Goal: Navigation & Orientation: Find specific page/section

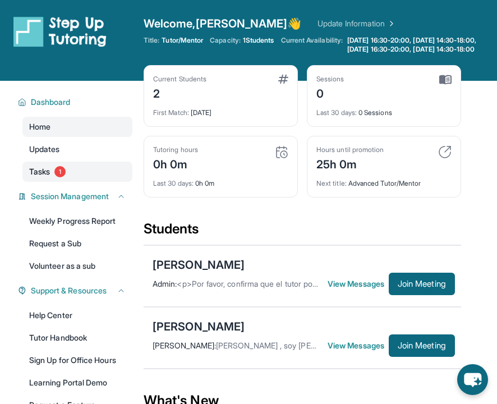
click at [100, 182] on link "Tasks 1" at bounding box center [77, 172] width 110 height 20
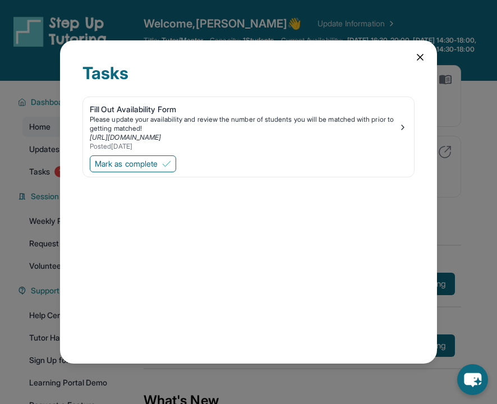
click at [420, 53] on icon at bounding box center [420, 57] width 11 height 11
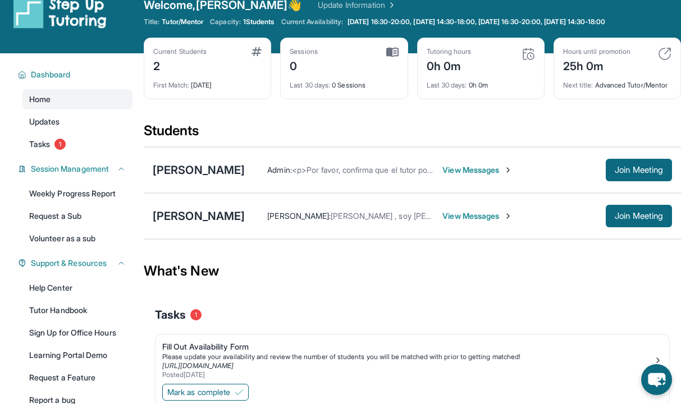
scroll to position [16, 0]
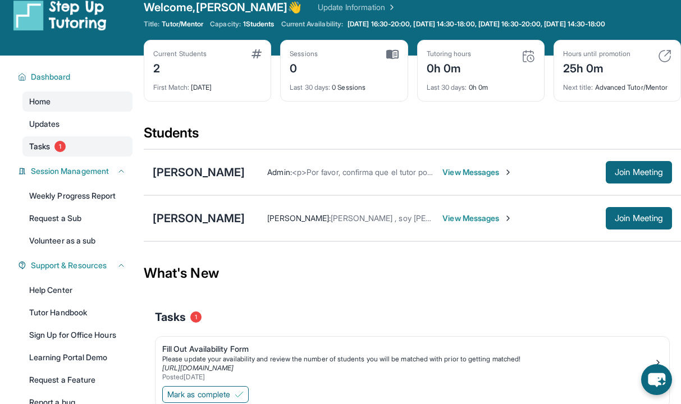
click at [95, 154] on link "Tasks 1" at bounding box center [77, 146] width 110 height 20
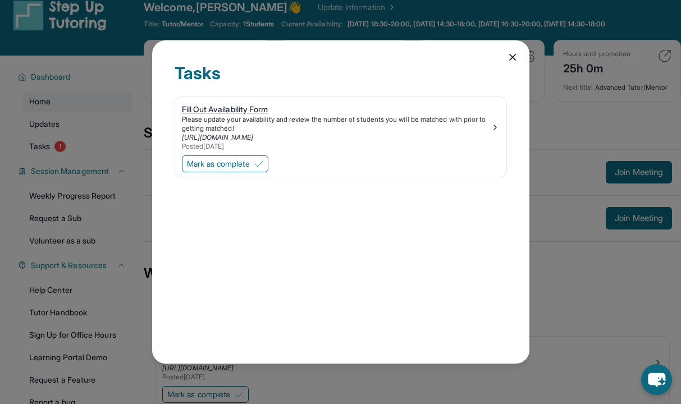
click at [262, 108] on div "Fill Out Availability Form" at bounding box center [336, 109] width 309 height 11
click at [497, 58] on icon at bounding box center [512, 57] width 11 height 11
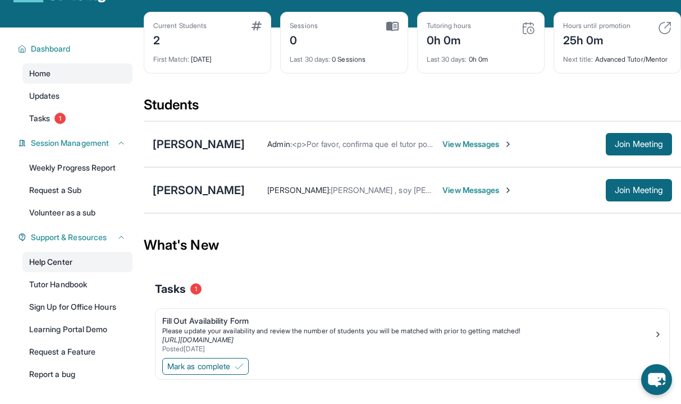
scroll to position [81, 0]
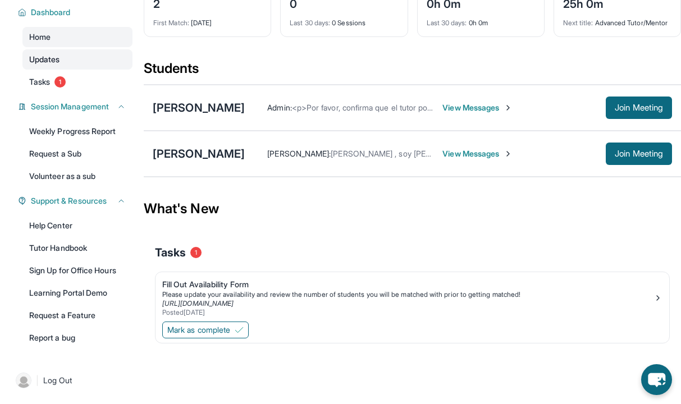
click at [63, 65] on link "Updates" at bounding box center [77, 59] width 110 height 20
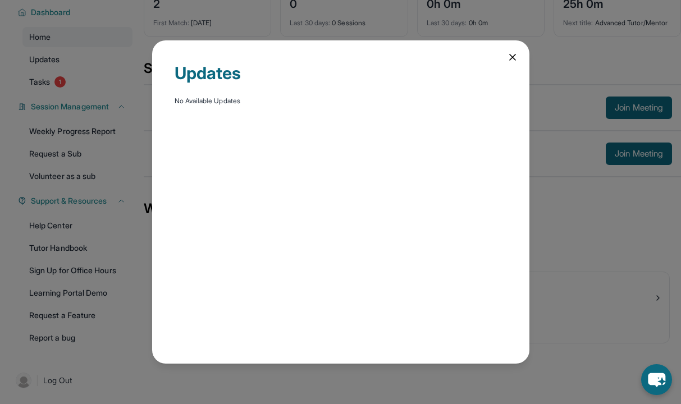
click at [497, 53] on icon at bounding box center [512, 57] width 11 height 11
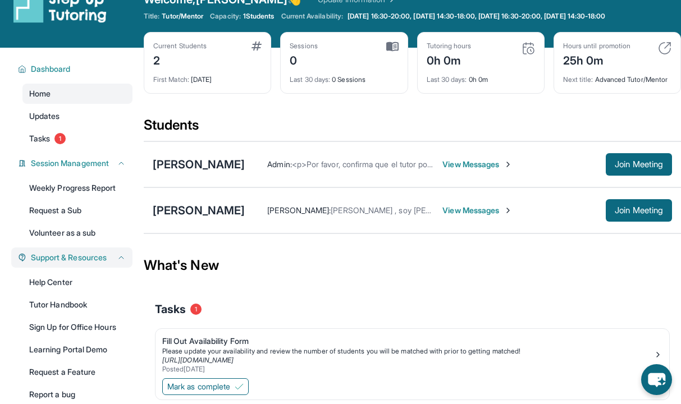
scroll to position [0, 0]
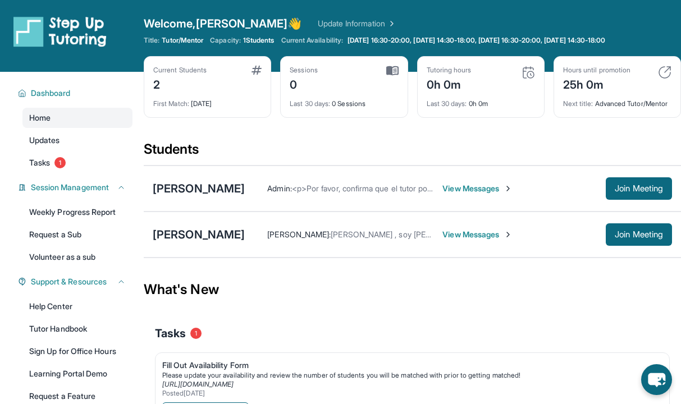
click at [318, 20] on link "Update Information" at bounding box center [357, 23] width 79 height 11
click at [455, 240] on span "View Messages" at bounding box center [477, 234] width 70 height 11
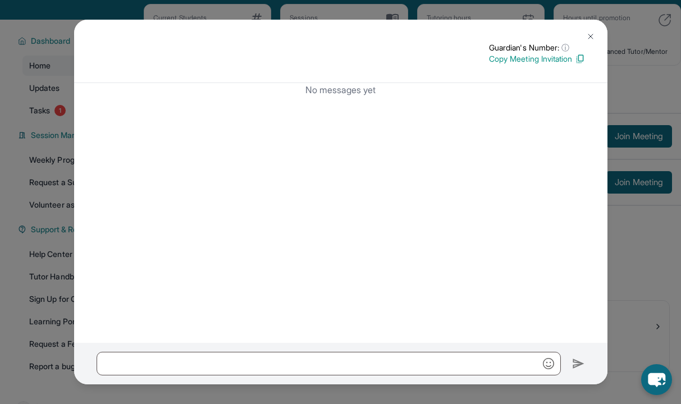
scroll to position [81, 0]
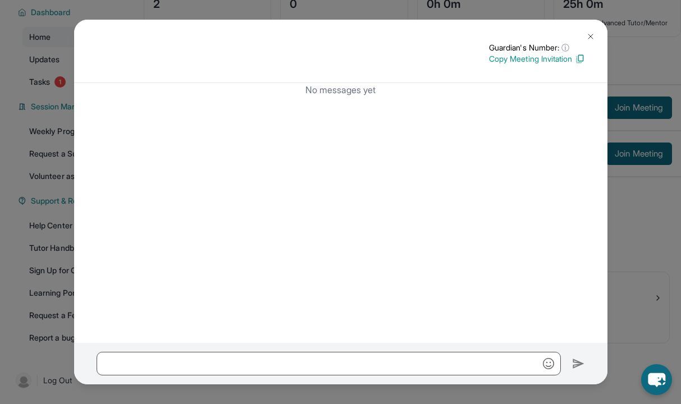
click at [497, 35] on img at bounding box center [590, 36] width 9 height 9
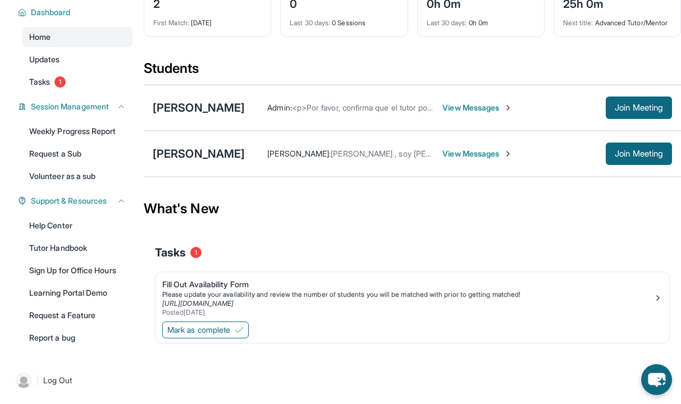
click at [458, 113] on span "View Messages" at bounding box center [477, 107] width 70 height 11
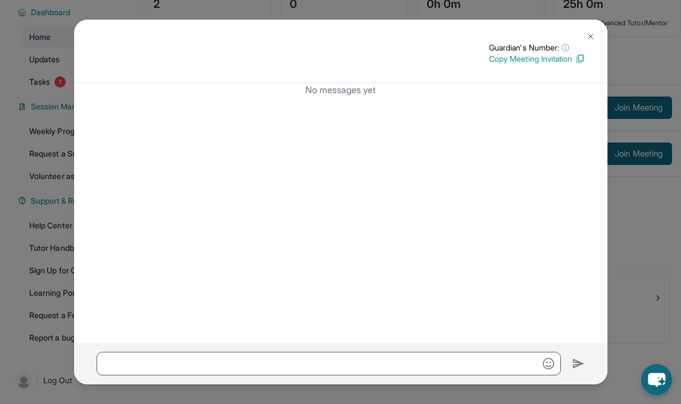
click at [497, 30] on button at bounding box center [590, 36] width 22 height 22
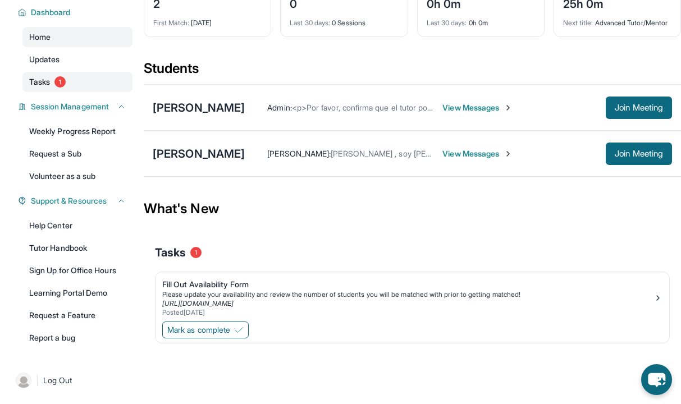
click at [57, 79] on span "1" at bounding box center [59, 81] width 11 height 11
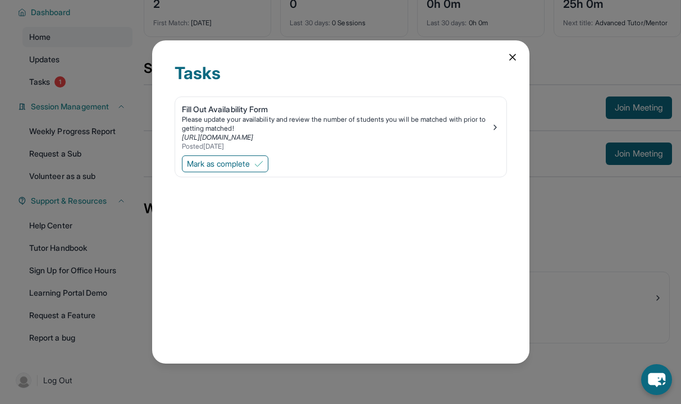
click at [497, 62] on icon at bounding box center [512, 57] width 11 height 11
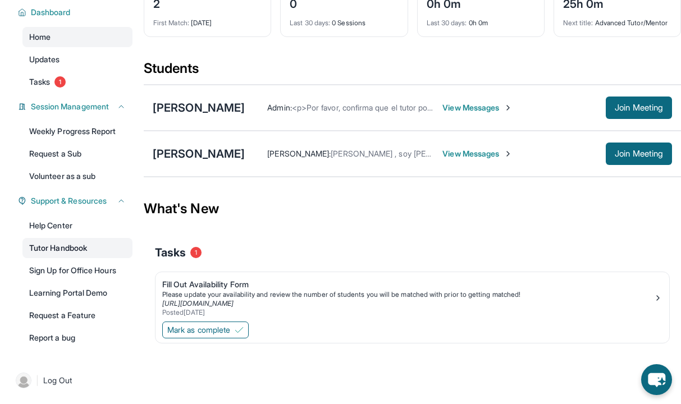
scroll to position [0, 0]
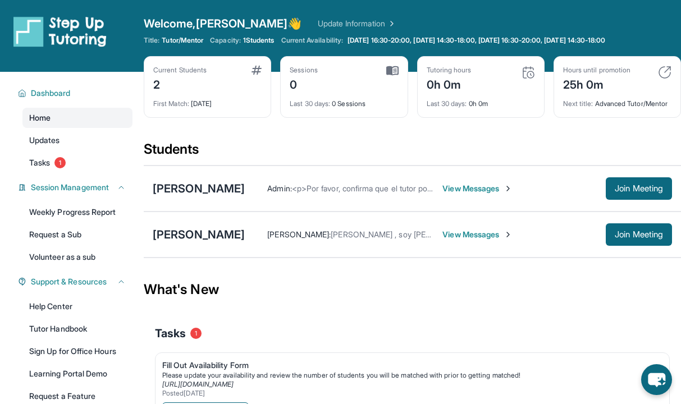
click at [80, 117] on link "Home" at bounding box center [77, 118] width 110 height 20
click at [497, 69] on div "Hours until promotion" at bounding box center [596, 70] width 67 height 9
